Goal: Navigation & Orientation: Find specific page/section

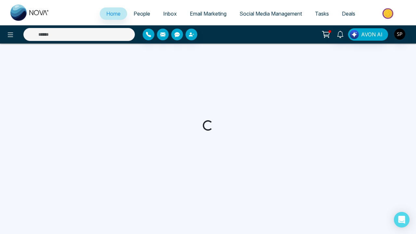
select select "*"
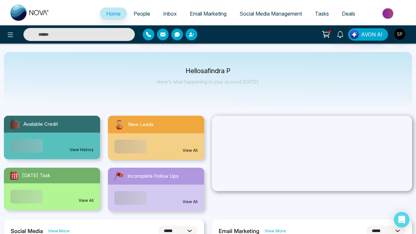
click at [81, 147] on link "View History" at bounding box center [82, 150] width 24 height 6
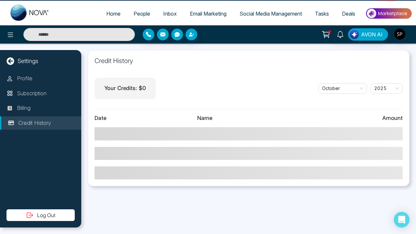
click at [10, 61] on icon at bounding box center [10, 61] width 8 height 8
select select "*"
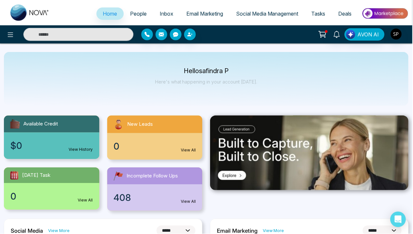
click at [188, 150] on link "View All" at bounding box center [188, 150] width 15 height 6
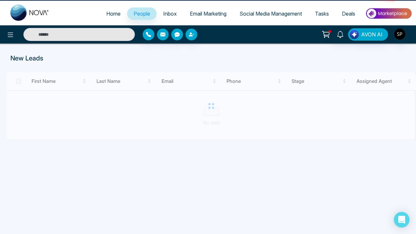
click at [109, 14] on span "Home" at bounding box center [113, 13] width 14 height 6
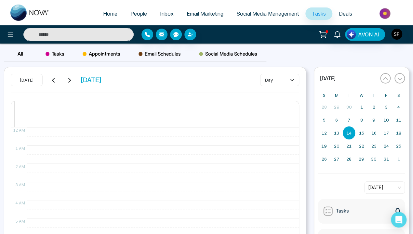
click at [105, 14] on span "Home" at bounding box center [110, 13] width 14 height 6
select select "*"
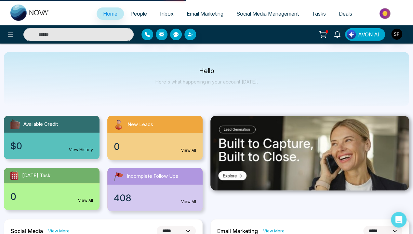
click at [188, 202] on link "View All" at bounding box center [188, 202] width 15 height 6
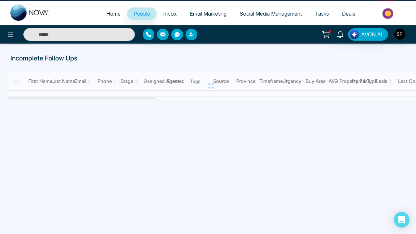
click at [109, 14] on span "Home" at bounding box center [113, 13] width 14 height 6
select select "*"
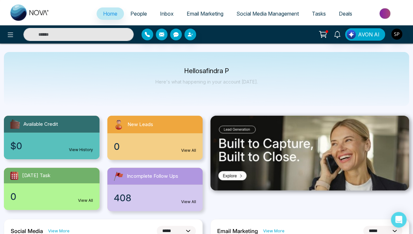
click at [309, 153] on img at bounding box center [309, 153] width 198 height 75
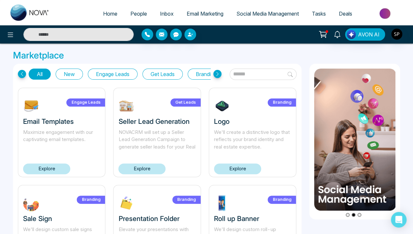
click at [105, 14] on span "Home" at bounding box center [110, 13] width 14 height 6
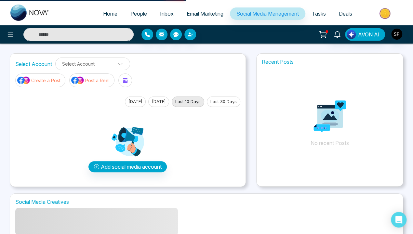
click at [105, 14] on span "Home" at bounding box center [110, 13] width 14 height 6
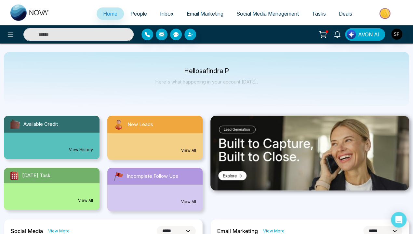
click at [273, 231] on link "View More" at bounding box center [273, 231] width 21 height 6
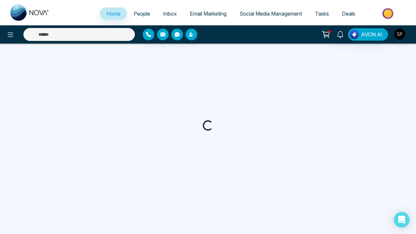
select select "*"
